Goal: Navigation & Orientation: Find specific page/section

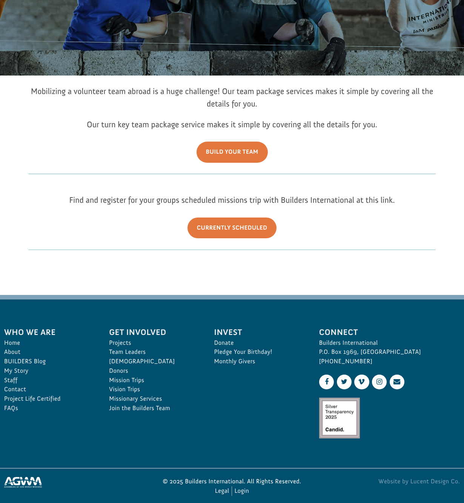
scroll to position [165, 0]
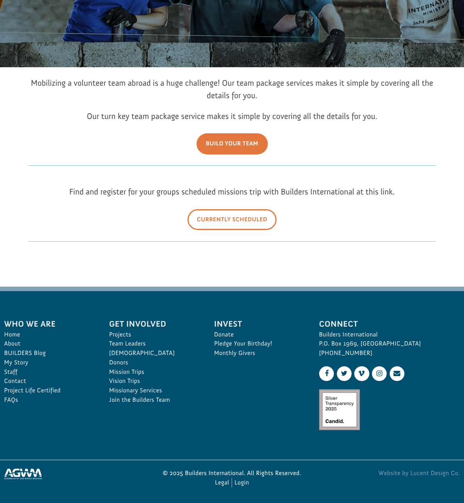
click at [251, 215] on link "Currently Scheduled" at bounding box center [232, 219] width 89 height 21
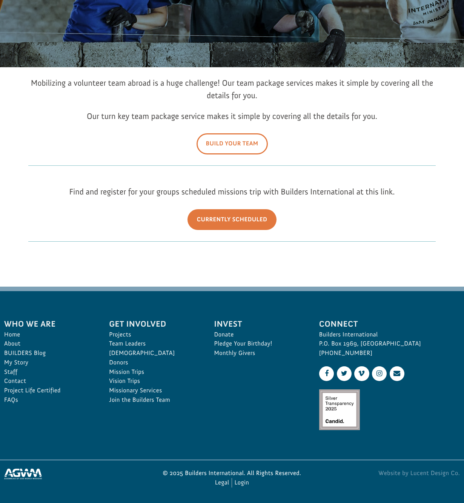
click at [228, 144] on link "Build Your Team" at bounding box center [232, 143] width 71 height 21
click at [16, 372] on link "Staff" at bounding box center [48, 371] width 88 height 9
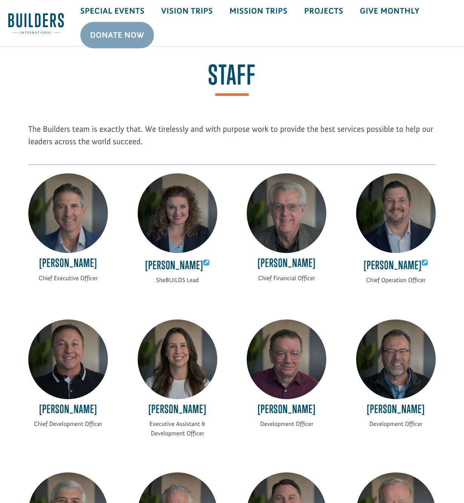
click at [71, 78] on h1 "Staff" at bounding box center [232, 79] width 448 height 34
